Goal: Answer question/provide support

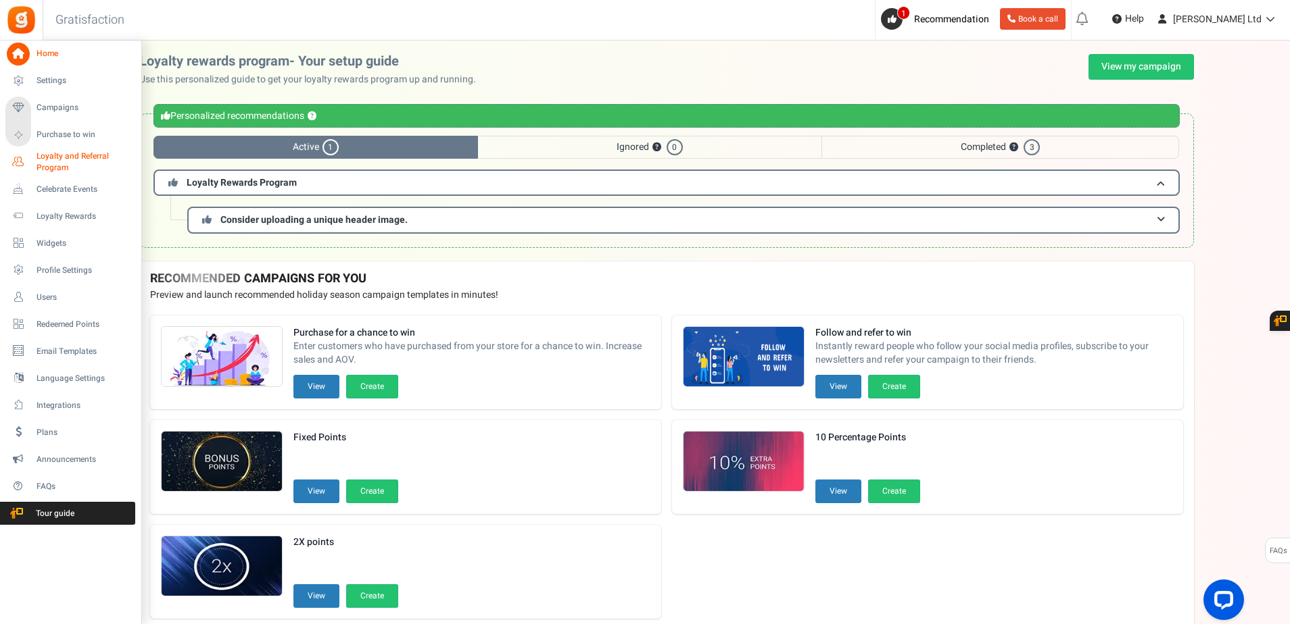
click at [59, 156] on span "Loyalty and Referral Program" at bounding box center [85, 162] width 99 height 23
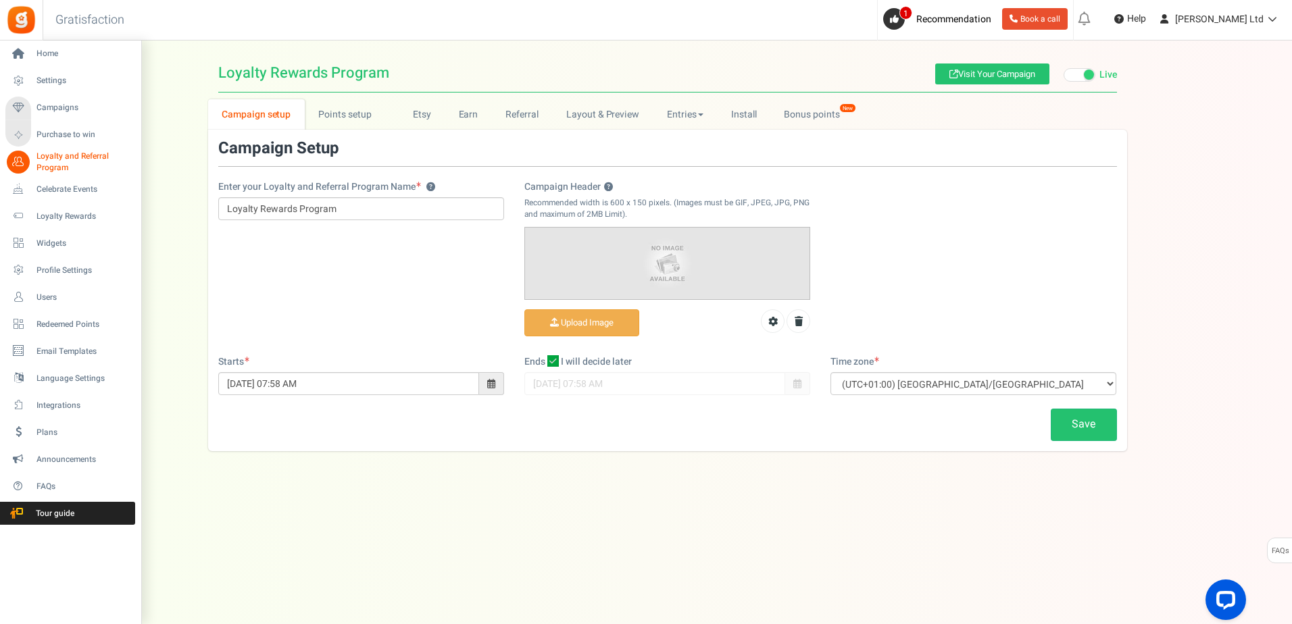
click at [51, 285] on li "Users" at bounding box center [70, 297] width 141 height 27
click at [53, 295] on span "Users" at bounding box center [83, 297] width 95 height 11
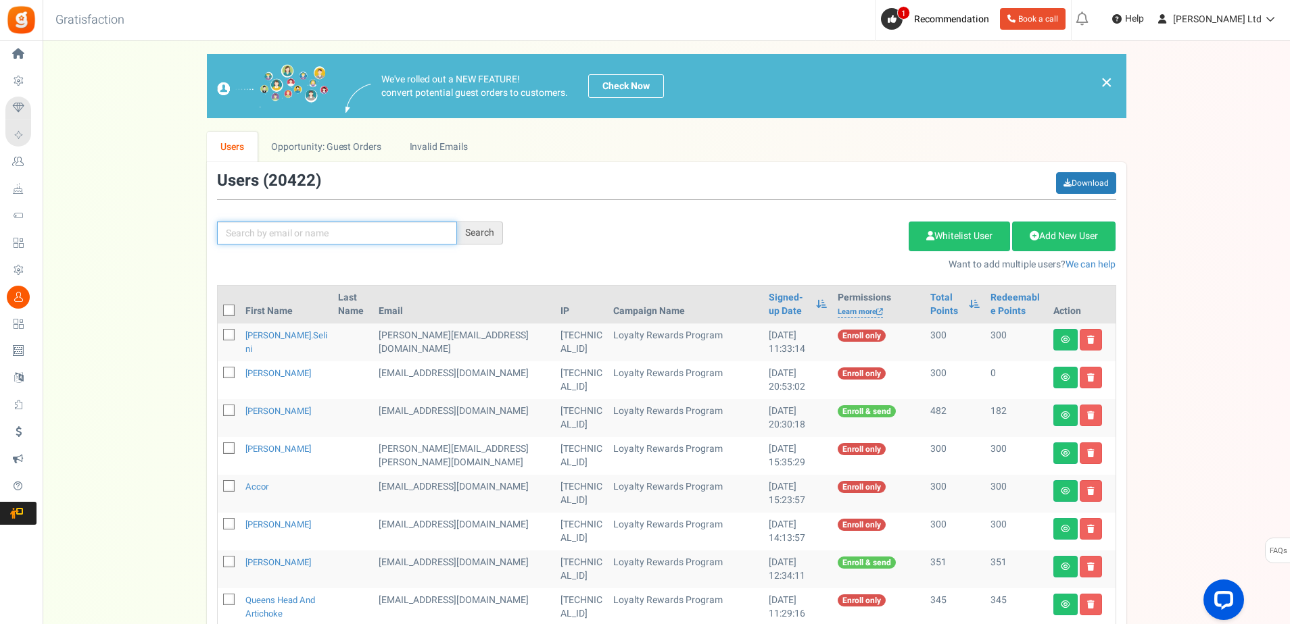
click at [298, 230] on input "text" at bounding box center [337, 233] width 240 height 23
paste input "[EMAIL_ADDRESS][DOMAIN_NAME]"
type input "[EMAIL_ADDRESS][DOMAIN_NAME]"
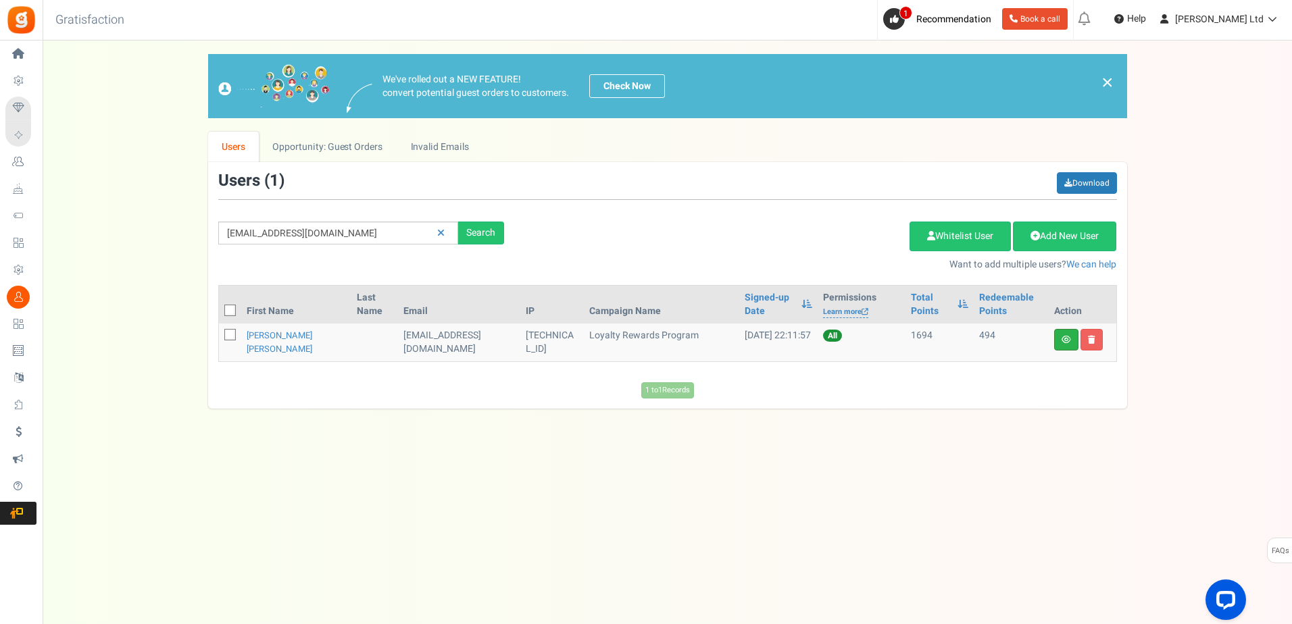
click at [1069, 345] on link at bounding box center [1066, 340] width 24 height 22
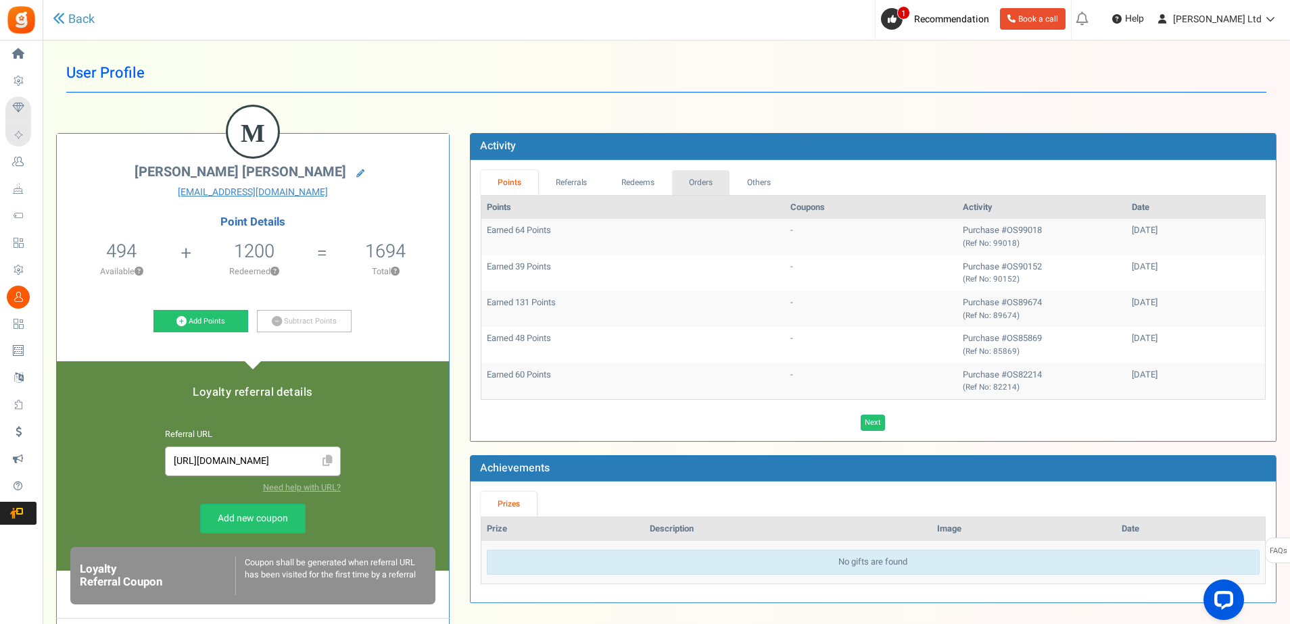
click at [702, 182] on link "Orders" at bounding box center [701, 182] width 58 height 25
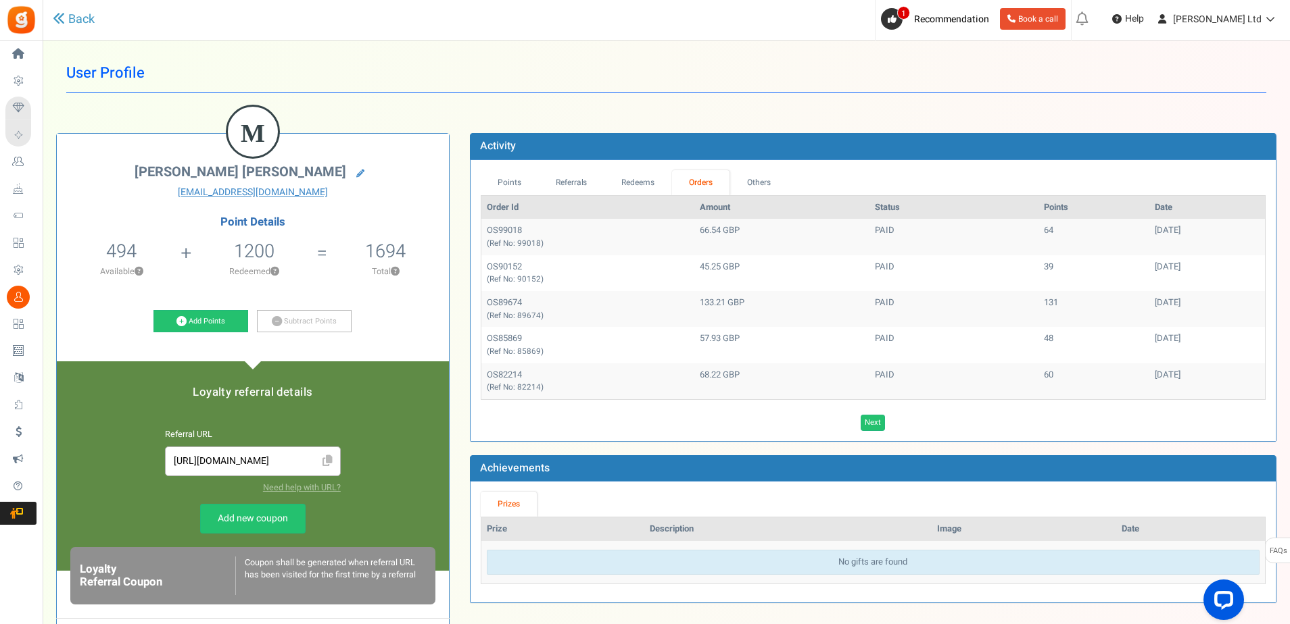
click at [432, 62] on h1 "User Profile" at bounding box center [666, 73] width 1200 height 39
drag, startPoint x: 414, startPoint y: 90, endPoint x: 763, endPoint y: 87, distance: 348.8
click at [770, 78] on h1 "User Profile" at bounding box center [666, 73] width 1200 height 39
click at [508, 184] on link "Points" at bounding box center [510, 182] width 58 height 25
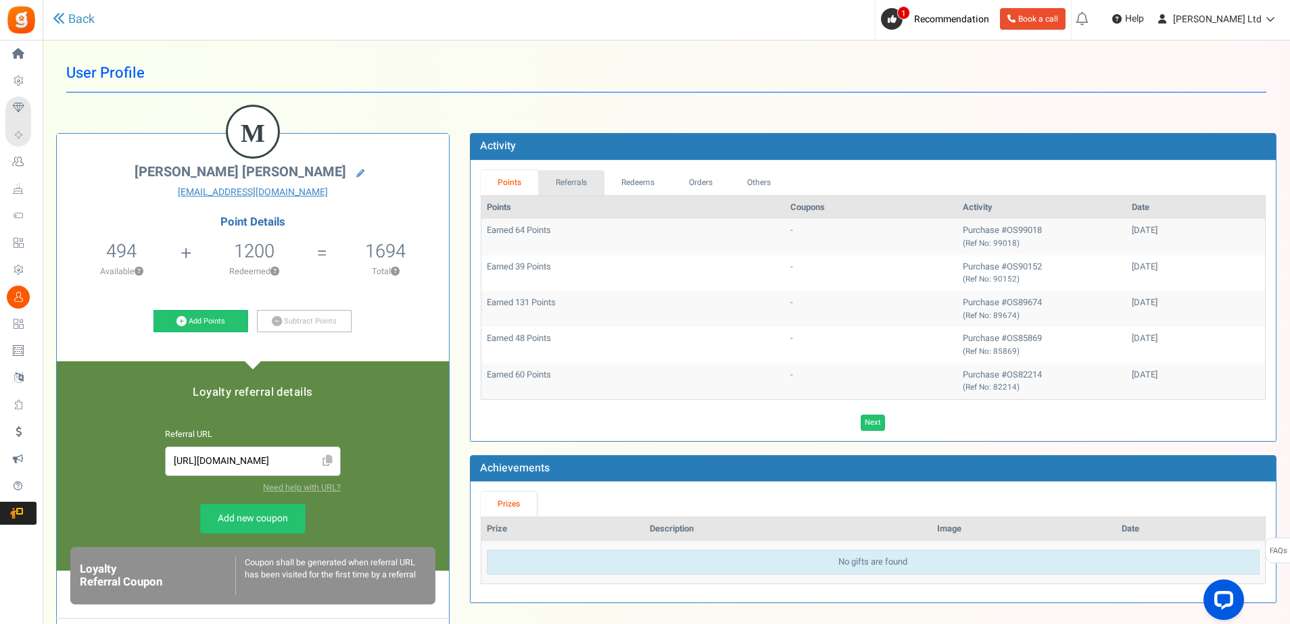
click at [575, 185] on link "Referrals" at bounding box center [571, 182] width 66 height 25
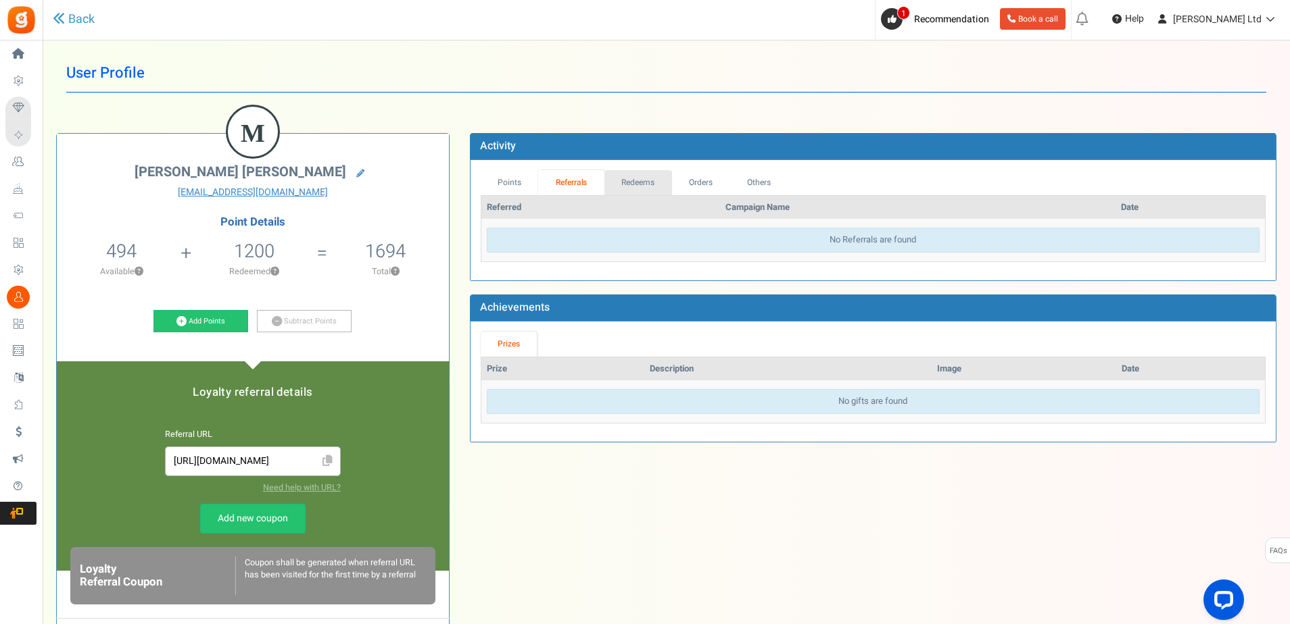
click at [634, 183] on link "Redeems" at bounding box center [638, 182] width 68 height 25
